Goal: Navigation & Orientation: Find specific page/section

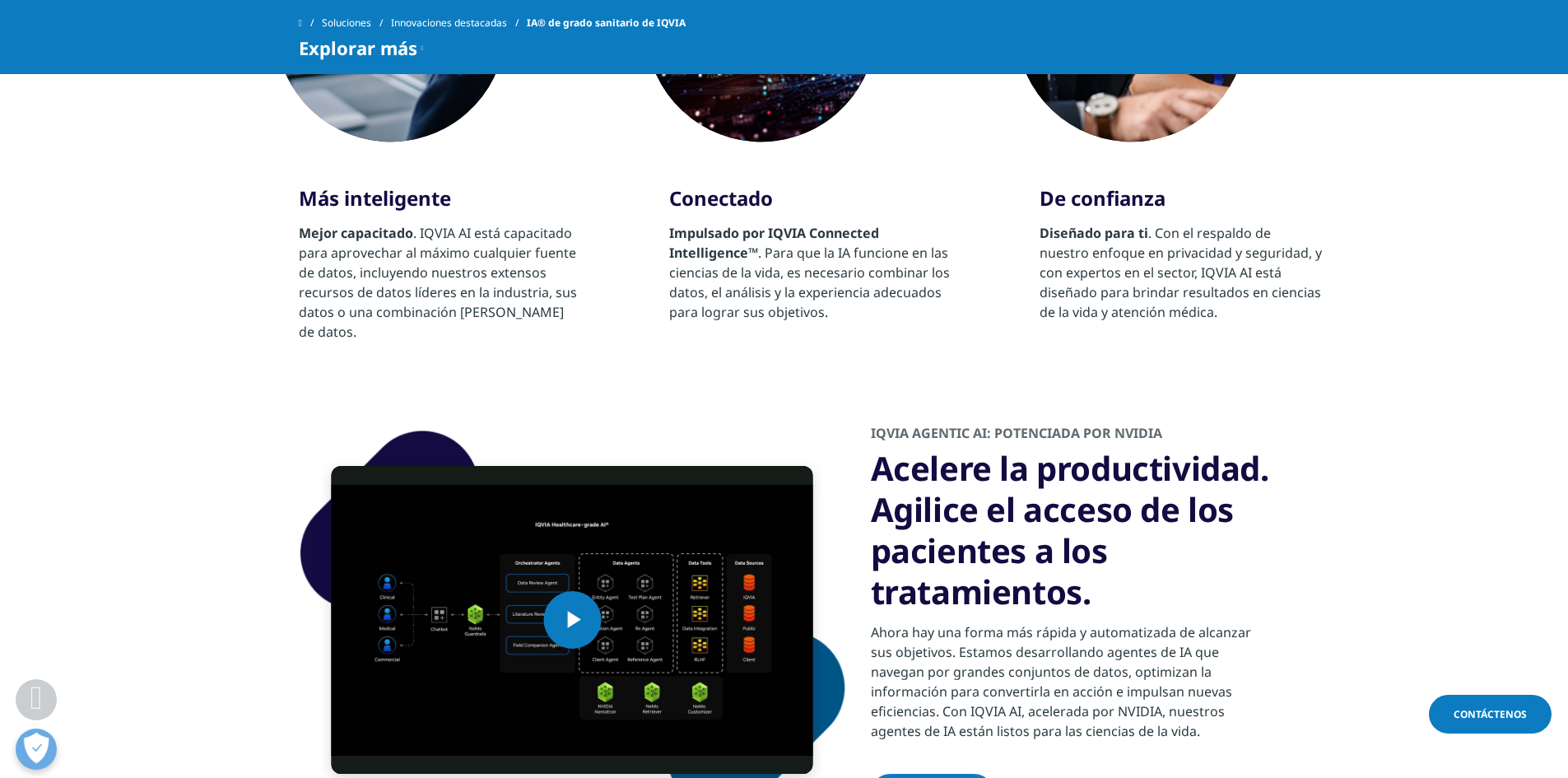
scroll to position [1363, 0]
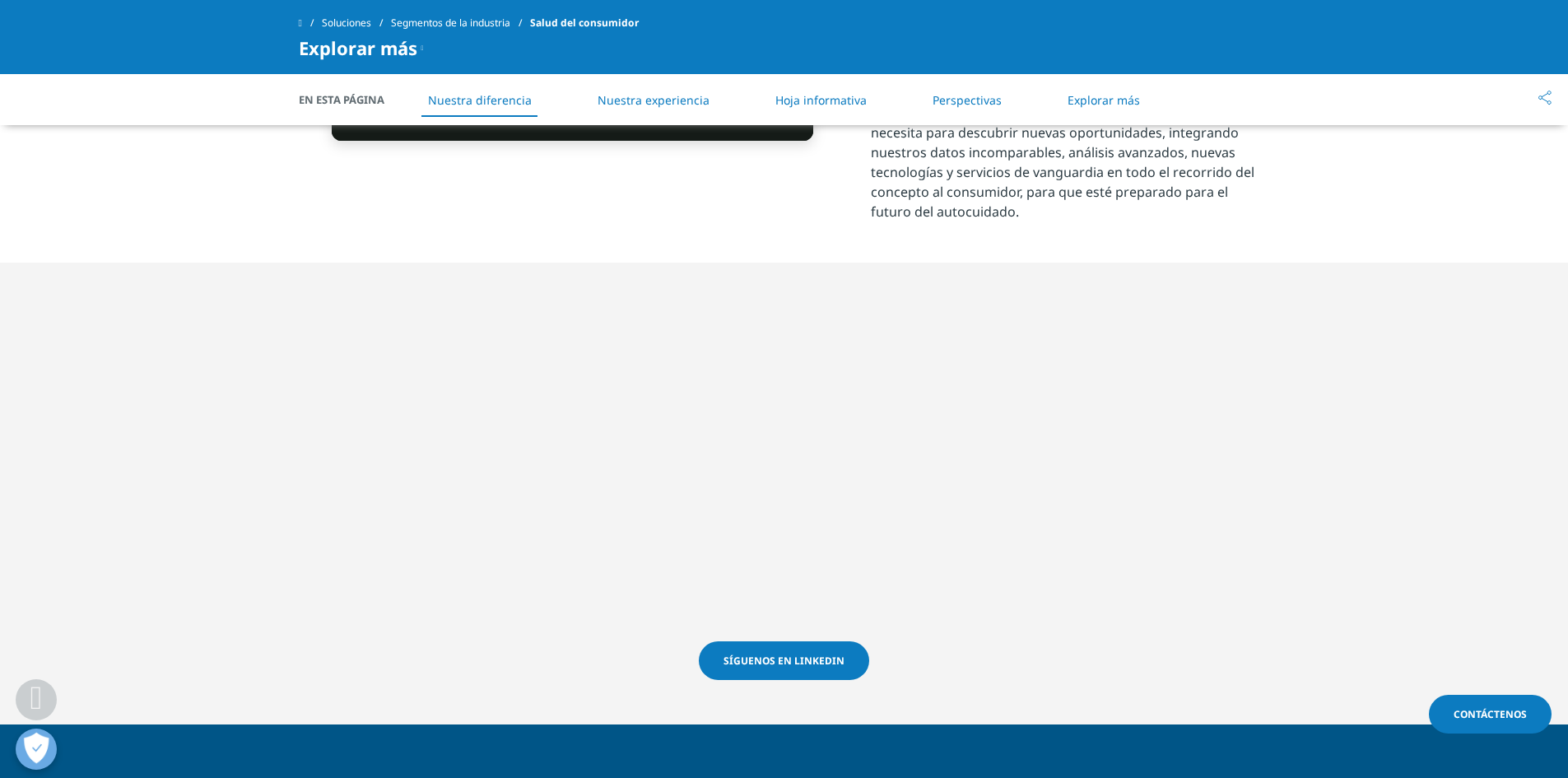
scroll to position [947, 0]
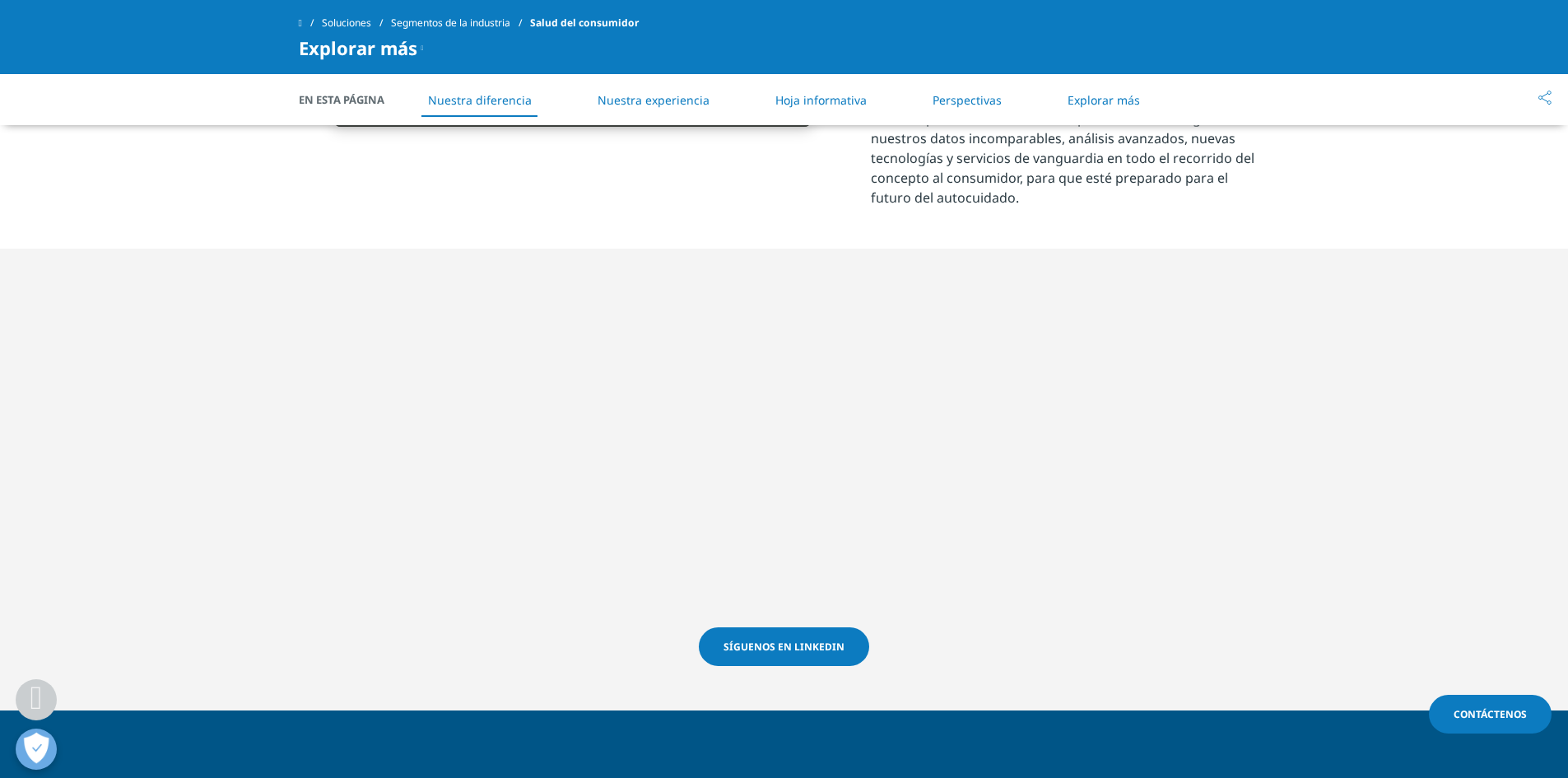
drag, startPoint x: 1576, startPoint y: 150, endPoint x: 1516, endPoint y: 592, distance: 446.1
click at [1516, 592] on html "Clear Search Loading Elija una región Contáctenos" at bounding box center [784, 707] width 1568 height 3308
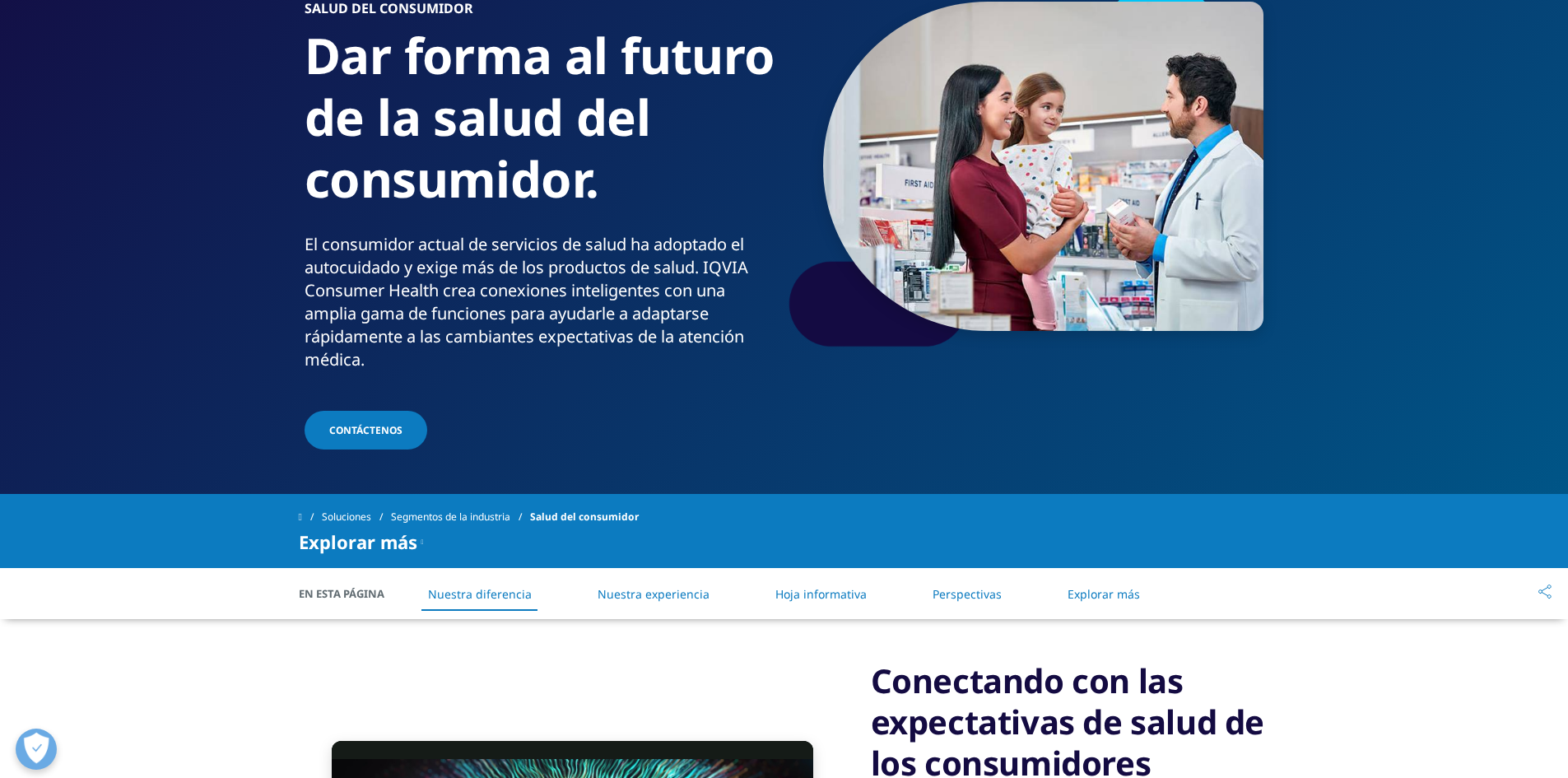
scroll to position [0, 0]
